Goal: Task Accomplishment & Management: Complete application form

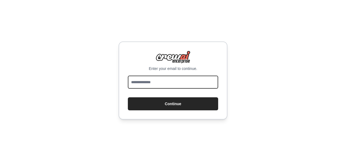
click at [177, 83] on input "email" at bounding box center [173, 82] width 90 height 13
click at [175, 82] on input "email" at bounding box center [173, 82] width 90 height 13
type input "**********"
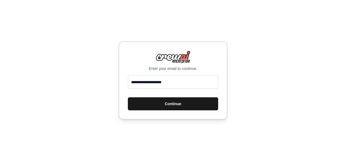
click at [155, 105] on button "Continue" at bounding box center [173, 104] width 90 height 13
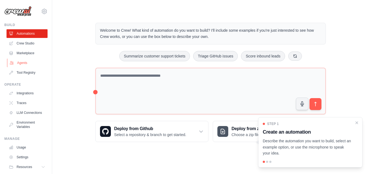
click at [22, 62] on link "Agents" at bounding box center [27, 63] width 41 height 9
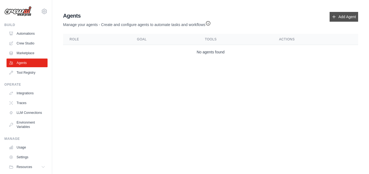
click at [342, 17] on link "Add Agent" at bounding box center [344, 17] width 29 height 10
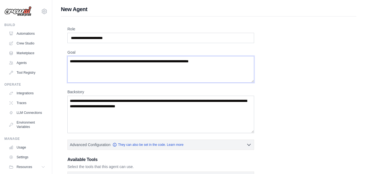
click at [151, 70] on textarea "Goal" at bounding box center [160, 69] width 187 height 27
click at [151, 69] on textarea "Goal" at bounding box center [160, 69] width 187 height 27
click at [151, 68] on textarea "Goal" at bounding box center [160, 69] width 187 height 27
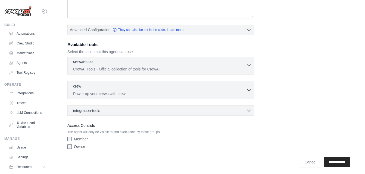
scroll to position [117, 0]
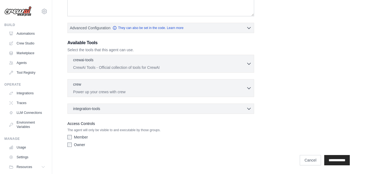
click at [138, 126] on div "Access Controls The agent will only be visible to and executable by those group…" at bounding box center [160, 135] width 187 height 29
click at [138, 126] on label "Access Controls" at bounding box center [160, 124] width 187 height 7
click at [137, 128] on div "Access Controls The agent will only be visible to and executable by those group…" at bounding box center [160, 135] width 187 height 29
click at [137, 130] on p "The agent will only be visible to and executable by those groups." at bounding box center [160, 130] width 187 height 4
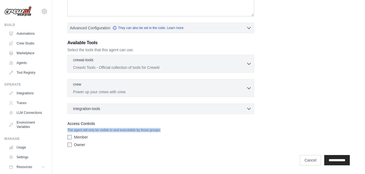
click at [137, 130] on p "The agent will only be visible to and executable by those groups." at bounding box center [160, 130] width 187 height 4
drag, startPoint x: 137, startPoint y: 130, endPoint x: 140, endPoint y: 146, distance: 16.6
click at [140, 147] on div "Owner" at bounding box center [160, 144] width 187 height 5
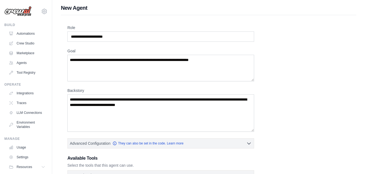
scroll to position [0, 0]
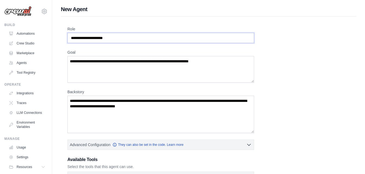
click at [122, 39] on input "Role" at bounding box center [160, 38] width 187 height 10
click at [180, 40] on input "Role" at bounding box center [160, 38] width 187 height 10
click at [72, 95] on div "Backstory" at bounding box center [160, 111] width 187 height 44
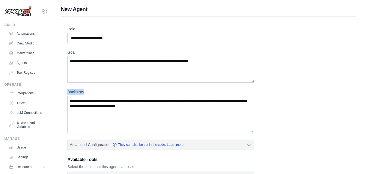
click at [72, 95] on label "Backstory" at bounding box center [160, 91] width 187 height 5
click at [72, 96] on textarea "Backstory" at bounding box center [160, 114] width 187 height 37
click at [72, 95] on label "Backstory" at bounding box center [160, 91] width 187 height 5
click at [72, 96] on textarea "Backstory" at bounding box center [160, 114] width 187 height 37
click at [97, 93] on label "História de fundo" at bounding box center [160, 91] width 187 height 5
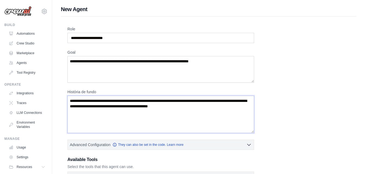
click at [97, 96] on textarea "História de fundo" at bounding box center [160, 114] width 187 height 37
click at [76, 27] on label "Role" at bounding box center [160, 28] width 187 height 5
click at [76, 33] on input "Role" at bounding box center [160, 38] width 187 height 10
click at [74, 28] on label "Role" at bounding box center [160, 28] width 187 height 5
click at [74, 33] on input "Role" at bounding box center [160, 38] width 187 height 10
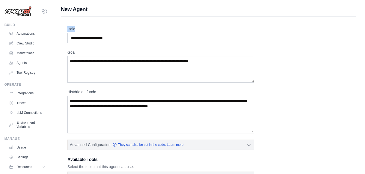
click at [74, 28] on label "Role" at bounding box center [160, 28] width 187 height 5
click at [74, 33] on input "Role" at bounding box center [160, 38] width 187 height 10
click at [78, 29] on label "Papel" at bounding box center [160, 28] width 187 height 5
click at [78, 33] on input "Papel" at bounding box center [160, 38] width 187 height 10
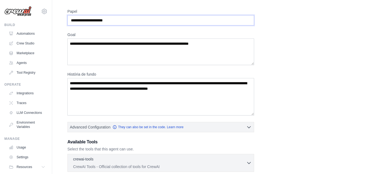
scroll to position [27, 0]
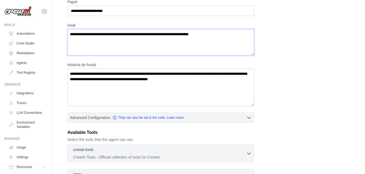
click at [192, 38] on textarea "Goal" at bounding box center [160, 42] width 187 height 27
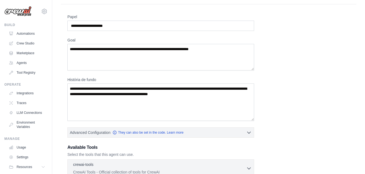
scroll to position [0, 0]
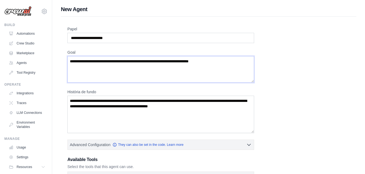
click at [127, 61] on textarea "Goal" at bounding box center [160, 69] width 187 height 27
click at [107, 39] on input "Papel" at bounding box center [160, 38] width 187 height 10
paste input "**********"
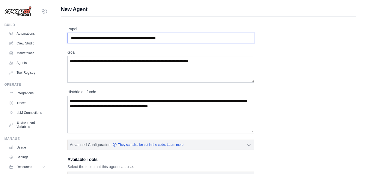
type input "**********"
click at [115, 64] on textarea "Goal" at bounding box center [160, 69] width 187 height 27
click at [97, 61] on textarea "Goal" at bounding box center [160, 69] width 187 height 27
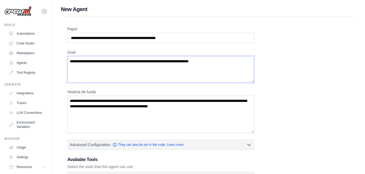
click at [97, 61] on textarea "Goal" at bounding box center [160, 69] width 187 height 27
click at [97, 63] on textarea "Goal" at bounding box center [160, 69] width 187 height 27
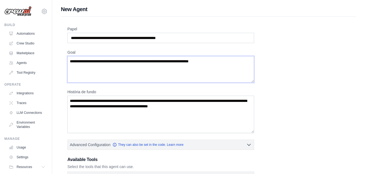
paste textarea "**********"
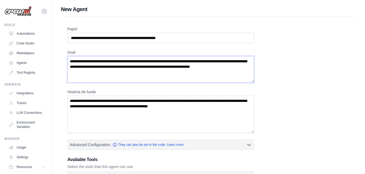
type textarea "**********"
click at [95, 104] on textarea "História de fundo" at bounding box center [160, 114] width 187 height 37
click at [121, 111] on textarea "História de fundo" at bounding box center [160, 114] width 187 height 37
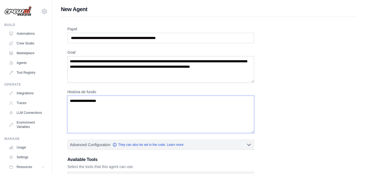
paste textarea "**********"
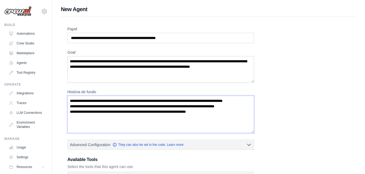
drag, startPoint x: 107, startPoint y: 101, endPoint x: 123, endPoint y: 109, distance: 18.1
click at [106, 101] on textarea "**********" at bounding box center [160, 114] width 187 height 37
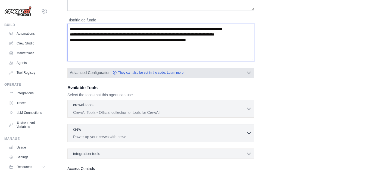
scroll to position [82, 0]
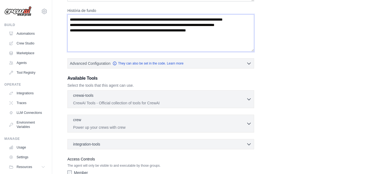
type textarea "**********"
click at [290, 57] on div "**********" at bounding box center [208, 65] width 282 height 241
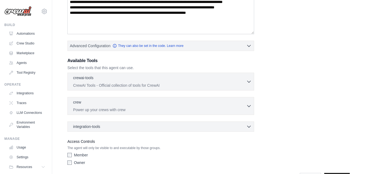
scroll to position [109, 0]
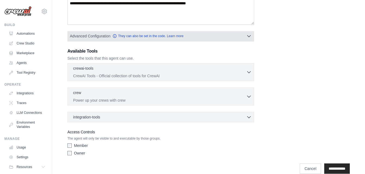
click at [187, 40] on button "Advanced Configuration They can also be set in the code. Learn more" at bounding box center [161, 36] width 186 height 10
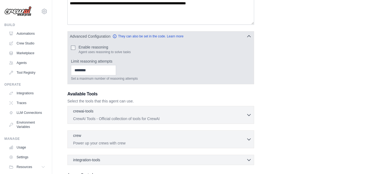
click at [108, 46] on label "Enable reasoning" at bounding box center [105, 47] width 52 height 5
click at [105, 46] on label "Enable reasoning" at bounding box center [105, 47] width 52 height 5
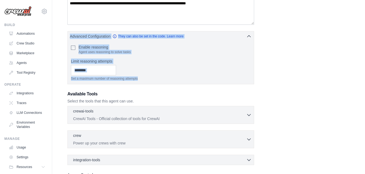
drag, startPoint x: 169, startPoint y: 81, endPoint x: 65, endPoint y: 38, distance: 112.3
click at [65, 38] on div "**********" at bounding box center [208, 64] width 295 height 312
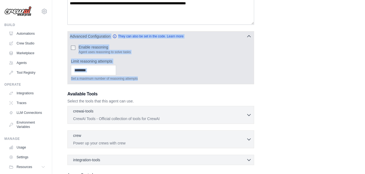
drag, startPoint x: 65, startPoint y: 38, endPoint x: 127, endPoint y: 52, distance: 63.5
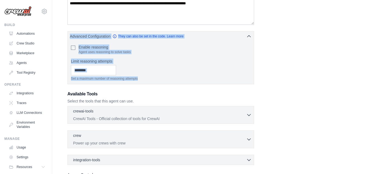
click at [287, 62] on div "**********" at bounding box center [208, 60] width 282 height 284
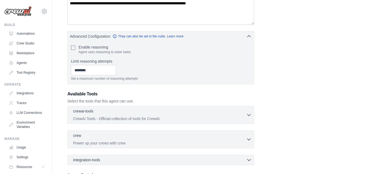
click at [277, 43] on div "**********" at bounding box center [208, 60] width 282 height 284
click at [285, 27] on div "**********" at bounding box center [208, 60] width 282 height 284
click at [296, 19] on div "**********" at bounding box center [208, 60] width 282 height 284
drag, startPoint x: 290, startPoint y: 0, endPoint x: 272, endPoint y: 21, distance: 27.8
click at [273, 18] on div "**********" at bounding box center [208, 60] width 282 height 284
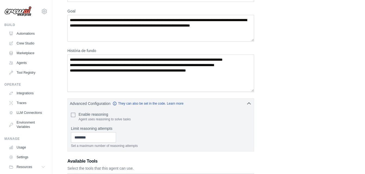
scroll to position [0, 0]
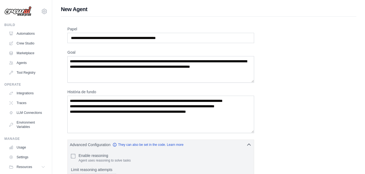
click at [178, 55] on div "**********" at bounding box center [160, 66] width 187 height 33
click at [174, 67] on textarea "**********" at bounding box center [160, 69] width 187 height 27
drag, startPoint x: 288, startPoint y: 51, endPoint x: 282, endPoint y: 22, distance: 29.3
click at [288, 48] on div "**********" at bounding box center [208, 168] width 282 height 284
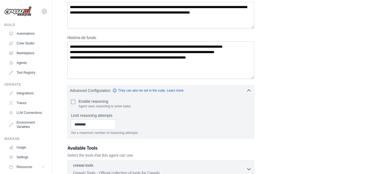
scroll to position [160, 0]
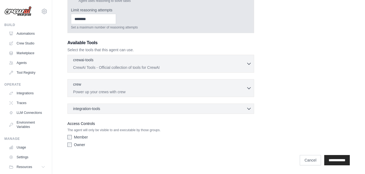
click at [129, 28] on p "Set a maximum number of reasoning attempts" at bounding box center [161, 27] width 180 height 4
drag, startPoint x: 129, startPoint y: 28, endPoint x: 101, endPoint y: 15, distance: 31.1
click at [101, 15] on input "Limit reasoning attempts" at bounding box center [93, 19] width 45 height 10
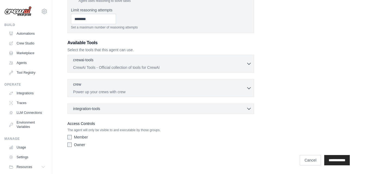
click at [99, 41] on h3 "Available Tools" at bounding box center [160, 43] width 187 height 7
click at [155, 66] on p "CrewAI Tools - Official collection of tools for CrewAI" at bounding box center [159, 67] width 173 height 5
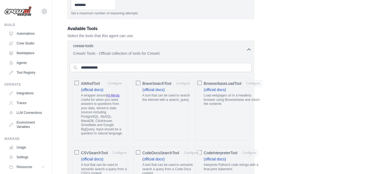
scroll to position [187, 0]
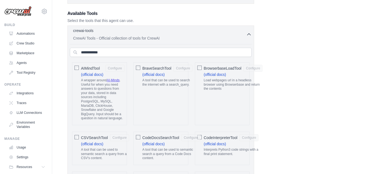
drag, startPoint x: 151, startPoint y: 87, endPoint x: 188, endPoint y: 92, distance: 37.9
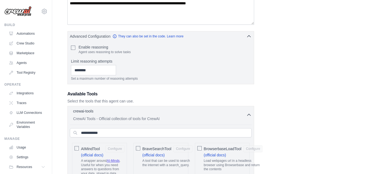
scroll to position [136, 0]
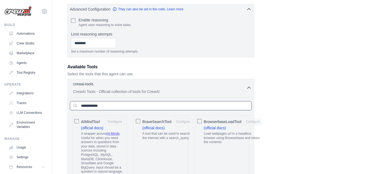
click at [98, 104] on input "text" at bounding box center [161, 105] width 182 height 9
click at [95, 92] on p "CrewAI Tools - Official collection of tools for CrewAI" at bounding box center [159, 91] width 173 height 5
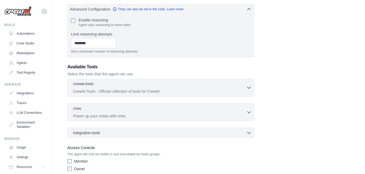
click at [95, 92] on p "CrewAI Tools - Official collection of tools for CrewAI" at bounding box center [159, 91] width 173 height 5
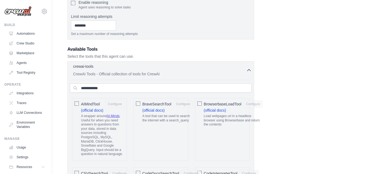
scroll to position [163, 0]
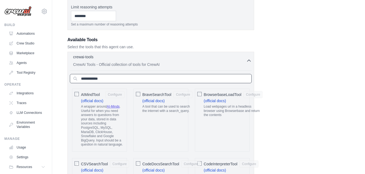
click at [170, 83] on input "text" at bounding box center [161, 78] width 182 height 9
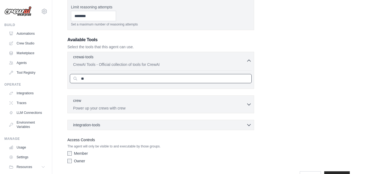
type input "*"
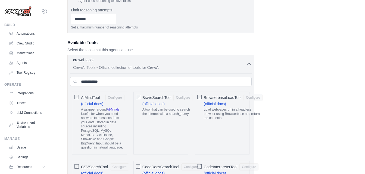
scroll to position [0, 0]
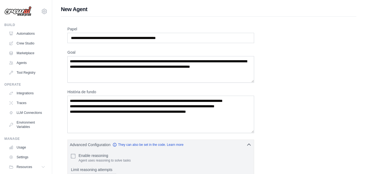
drag, startPoint x: 121, startPoint y: 104, endPoint x: 129, endPoint y: 12, distance: 92.1
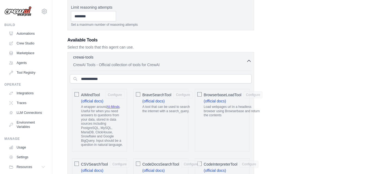
scroll to position [163, 0]
click at [180, 77] on input "text" at bounding box center [161, 78] width 182 height 9
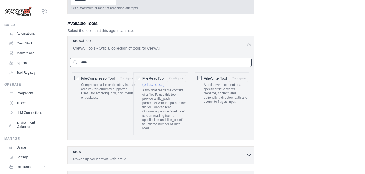
scroll to position [192, 0]
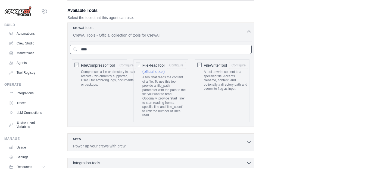
type input "****"
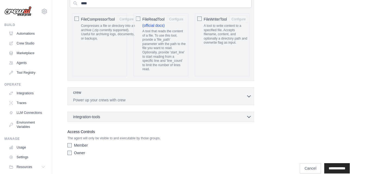
scroll to position [247, 0]
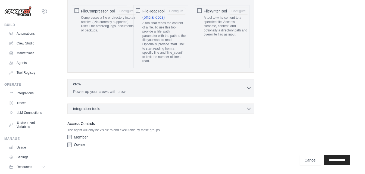
click at [184, 87] on div "crew 0 selected" at bounding box center [159, 85] width 173 height 7
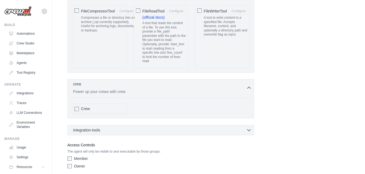
click at [184, 87] on div "crew 0 selected" at bounding box center [159, 85] width 173 height 7
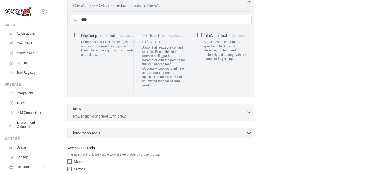
scroll to position [220, 0]
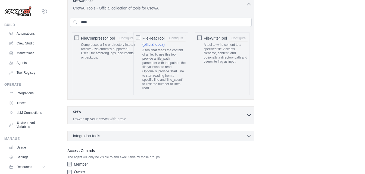
click at [142, 39] on div "FileReadTool Configure (official docs) A tool that reads the content of a file.…" at bounding box center [160, 63] width 55 height 63
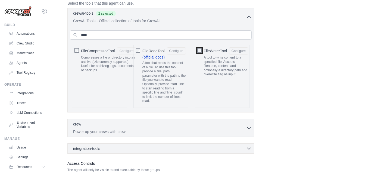
scroll to position [247, 0]
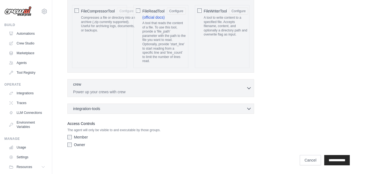
click at [172, 89] on div "crew 0 selected Power up your crews with crew" at bounding box center [159, 88] width 173 height 13
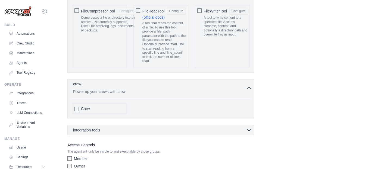
click at [98, 93] on p "Power up your crews with crew" at bounding box center [159, 91] width 173 height 5
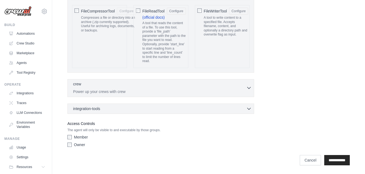
click at [98, 93] on p "Power up your crews with crew" at bounding box center [159, 91] width 173 height 5
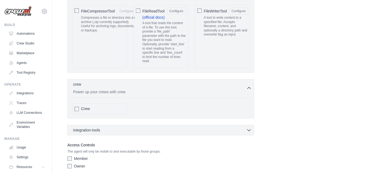
click at [85, 109] on span "Crew" at bounding box center [85, 108] width 9 height 5
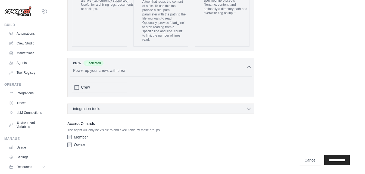
click at [91, 113] on div "integration-tools 0 selected Box Save files to Box Gmail" at bounding box center [160, 109] width 187 height 10
click at [90, 111] on span "integration-tools" at bounding box center [86, 108] width 27 height 5
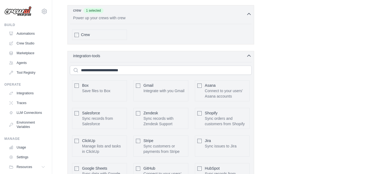
scroll to position [321, 0]
click at [145, 64] on div "Box Save files to Box Gmail Asana Salesforce Jira" at bounding box center [161, 141] width 182 height 158
click at [146, 68] on input "text" at bounding box center [161, 70] width 182 height 9
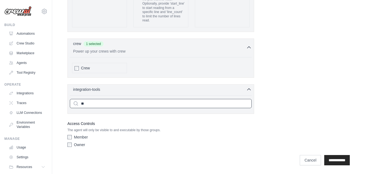
type input "***"
click at [176, 104] on input "***" at bounding box center [161, 103] width 182 height 9
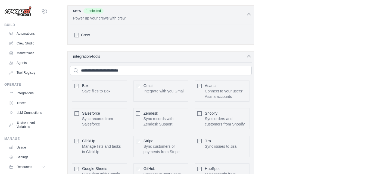
drag, startPoint x: 276, startPoint y: 84, endPoint x: 278, endPoint y: 82, distance: 3.1
click at [236, 58] on div "integration-tools 0 selected" at bounding box center [162, 56] width 178 height 5
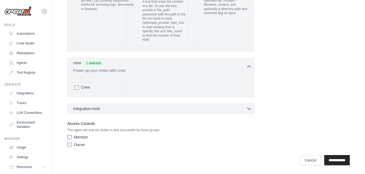
click at [74, 145] on div "Owner" at bounding box center [160, 144] width 187 height 5
click at [330, 160] on input "**********" at bounding box center [337, 160] width 26 height 10
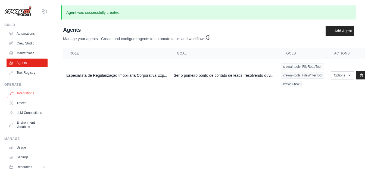
click at [27, 96] on link "Integrations" at bounding box center [27, 93] width 41 height 9
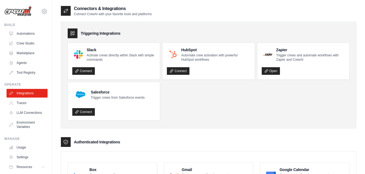
drag, startPoint x: 198, startPoint y: 124, endPoint x: 204, endPoint y: 67, distance: 57.3
click at [274, 68] on link "Open" at bounding box center [271, 71] width 18 height 8
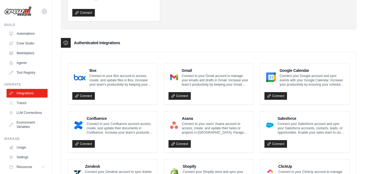
scroll to position [109, 0]
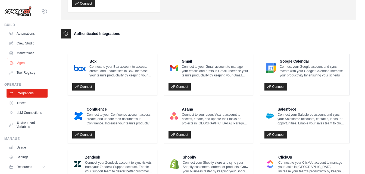
click at [21, 63] on link "Agents" at bounding box center [27, 63] width 41 height 9
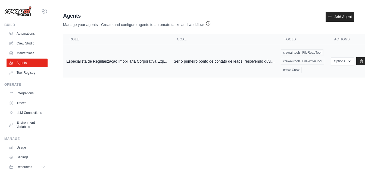
click at [221, 62] on td "Ser o primeiro ponto de contato de leads, resolvendo dúvi..." at bounding box center [223, 61] width 107 height 33
click at [333, 62] on button "Options" at bounding box center [342, 61] width 23 height 8
click at [329, 71] on link "Show" at bounding box center [334, 74] width 39 height 10
